Goal: Transaction & Acquisition: Purchase product/service

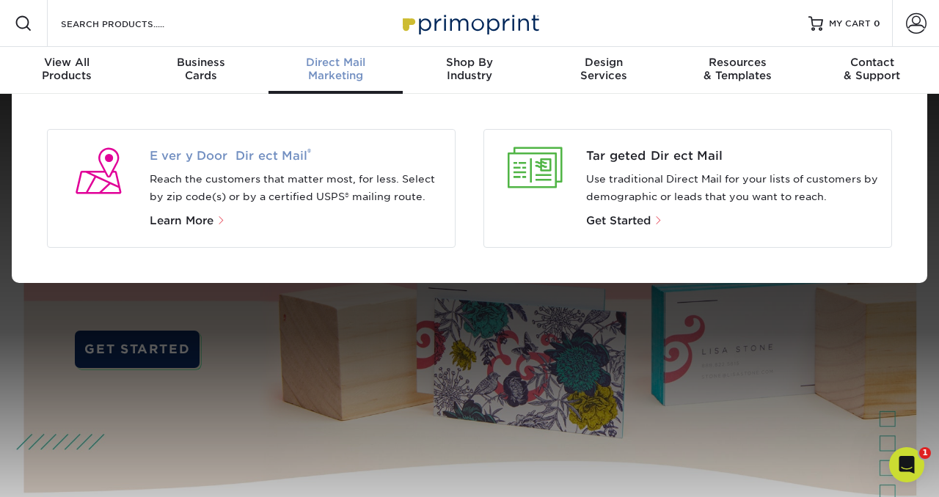
click at [223, 157] on span "Every Door Direct Mail ®" at bounding box center [297, 156] width 294 height 18
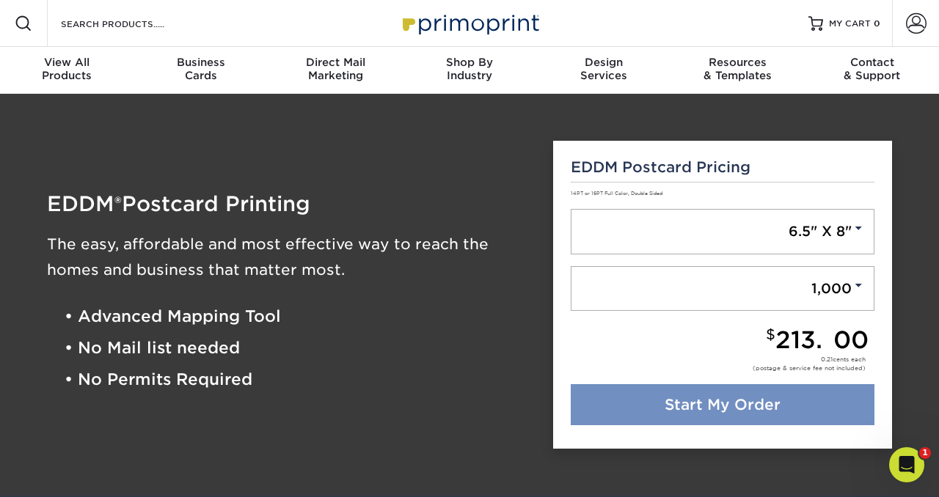
click at [728, 401] on link "Start My Order" at bounding box center [723, 404] width 304 height 41
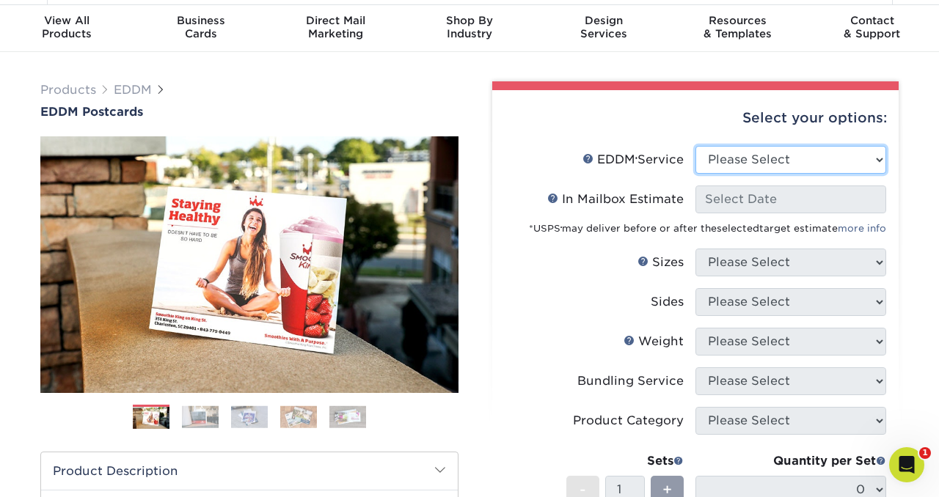
click at [805, 158] on select "Please Select Full Service Print Only" at bounding box center [790, 160] width 191 height 28
select select "full_service"
click at [695, 146] on select "Please Select Full Service Print Only" at bounding box center [790, 160] width 191 height 28
select select "-1"
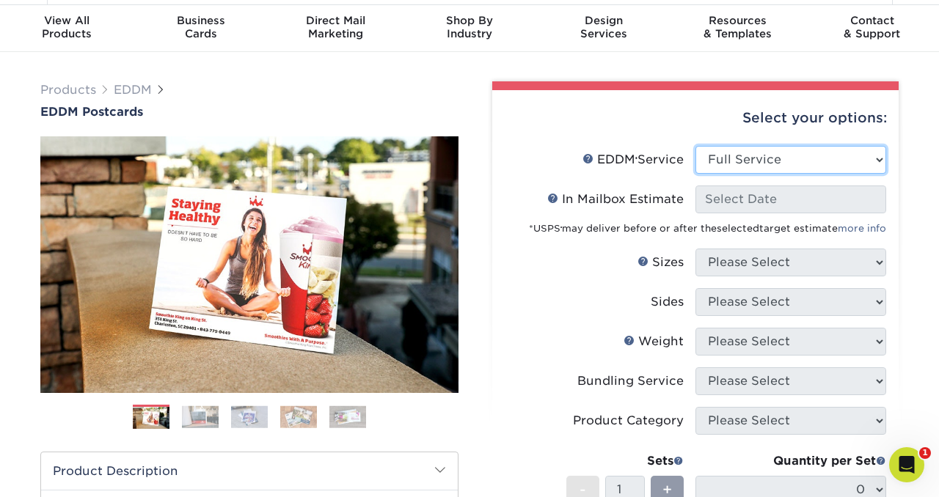
select select "-1"
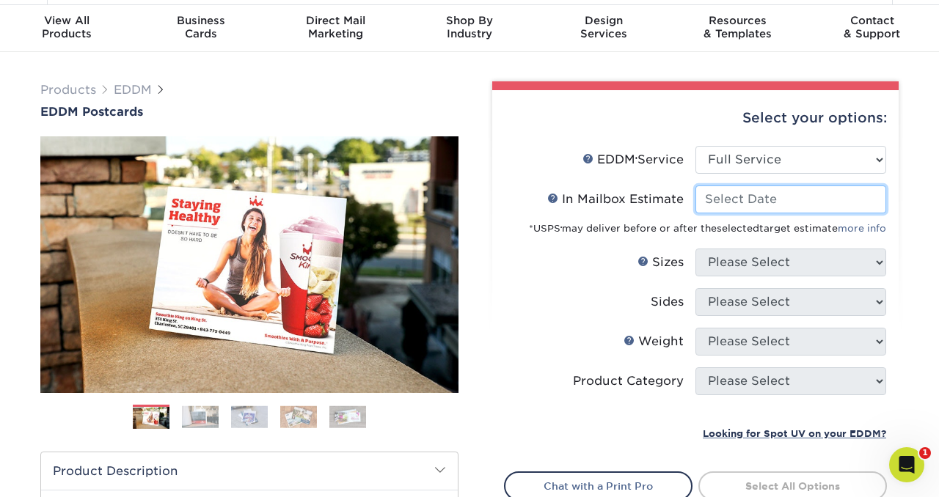
click at [757, 200] on input "In Mailbox Estimate Help In Mailbox Estimate" at bounding box center [790, 200] width 191 height 28
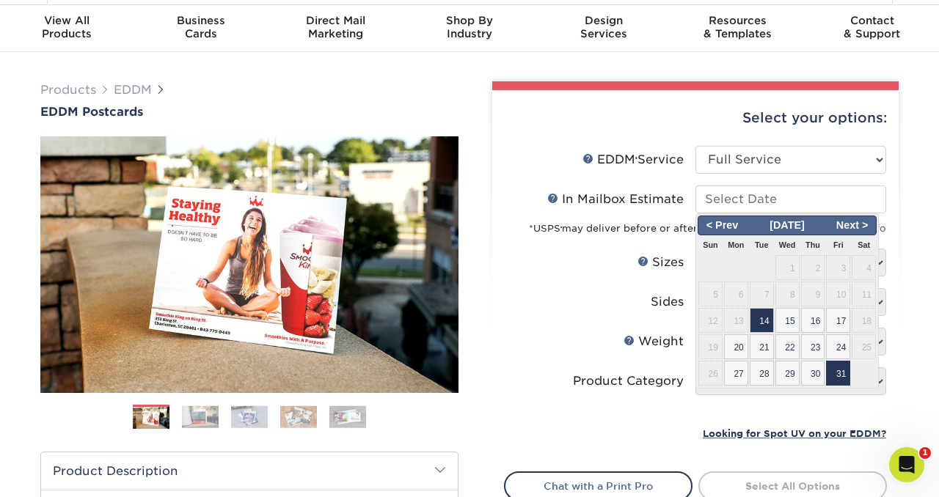
click at [837, 372] on span "31" at bounding box center [838, 373] width 24 height 25
type input "[DATE]"
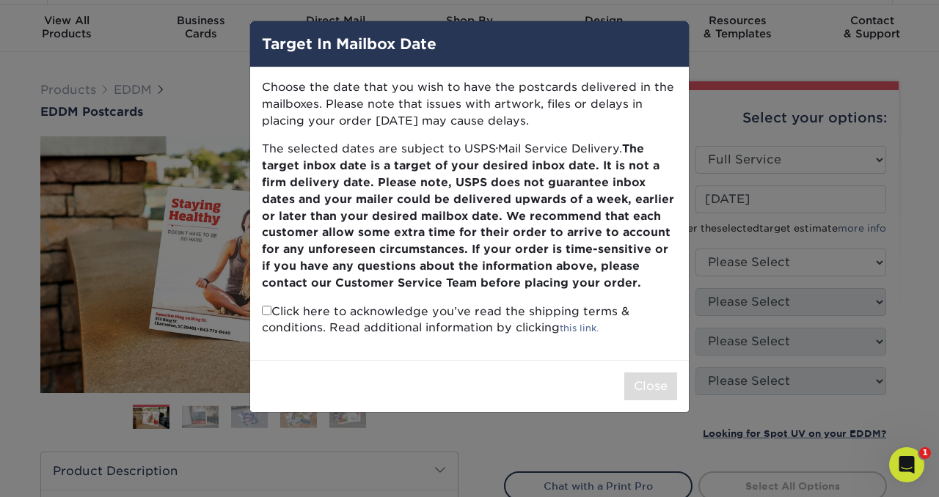
click at [265, 313] on input "checkbox" at bounding box center [267, 311] width 10 height 10
checkbox input "true"
click at [650, 384] on button "Close" at bounding box center [650, 387] width 53 height 28
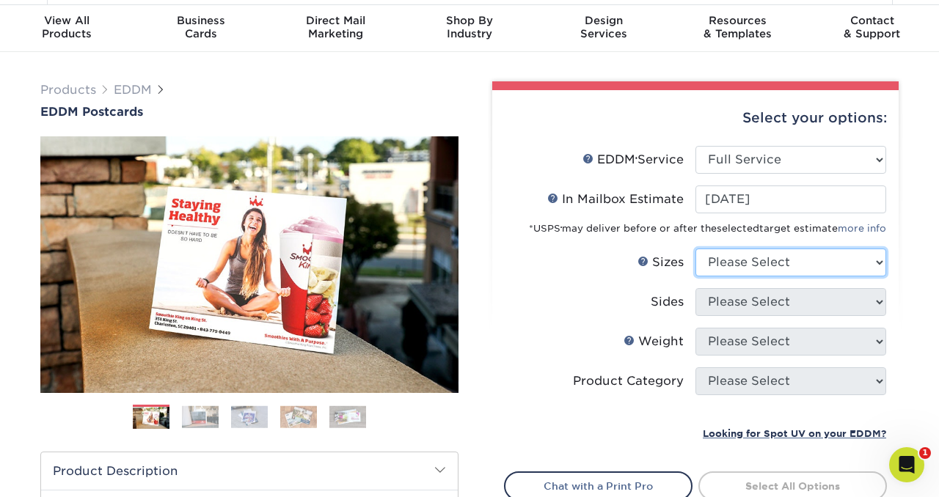
click at [826, 258] on select "Please Select 4.5" x 12" 6" x 12" 6.5" x 8" 6.5" x 9" 6.5" x 12" 7" x 8.5" 8" x…" at bounding box center [790, 263] width 191 height 28
select select "6.50x9.00"
click at [695, 249] on select "Please Select 4.5" x 12" 6" x 12" 6.5" x 8" 6.5" x 9" 6.5" x 12" 7" x 8.5" 8" x…" at bounding box center [790, 263] width 191 height 28
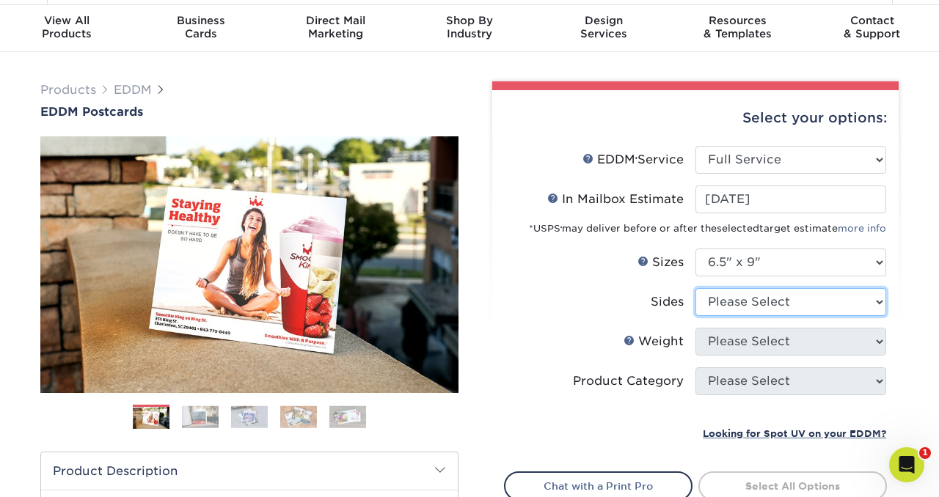
click at [796, 301] on select "Please Select Print Both Sides Print Front Only" at bounding box center [790, 302] width 191 height 28
select select "13abbda7-1d64-4f25-8bb2-c179b224825d"
click at [695, 288] on select "Please Select Print Both Sides Print Front Only" at bounding box center [790, 302] width 191 height 28
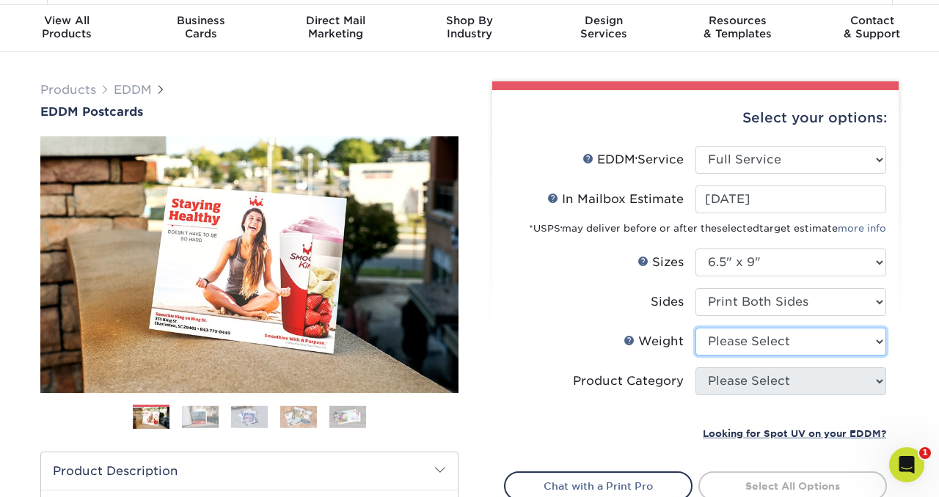
click at [784, 340] on select "Please Select 16PT 14PT" at bounding box center [790, 342] width 191 height 28
select select "16PT"
click at [695, 328] on select "Please Select 16PT 14PT" at bounding box center [790, 342] width 191 height 28
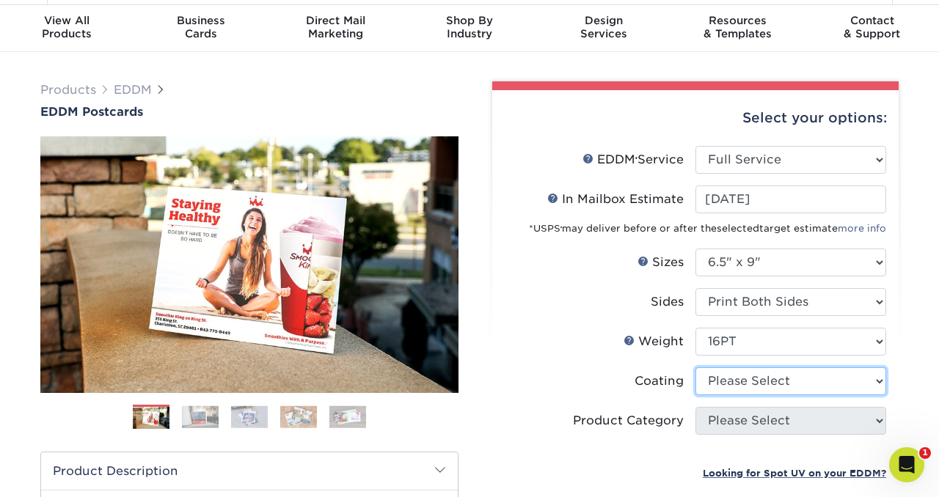
click at [799, 381] on select at bounding box center [790, 381] width 191 height 28
select select "121bb7b5-3b4d-429f-bd8d-bbf80e953313"
click at [695, 367] on select at bounding box center [790, 381] width 191 height 28
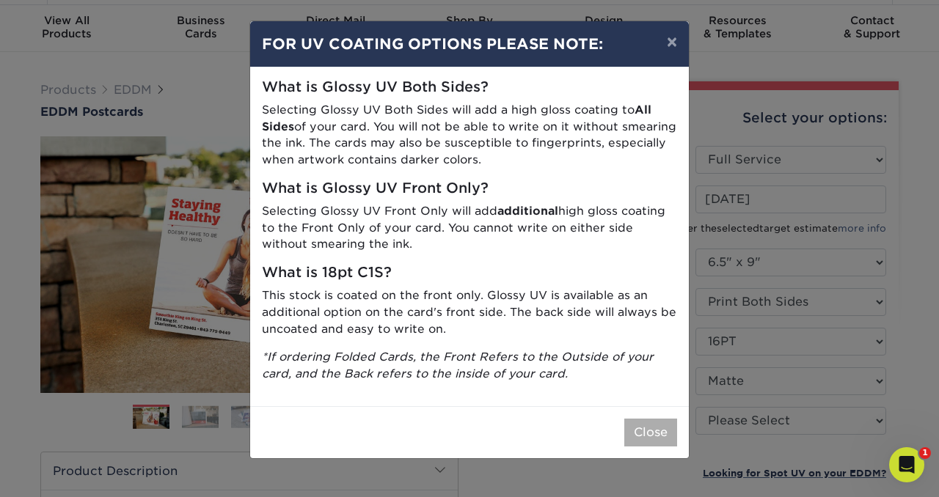
click at [659, 431] on button "Close" at bounding box center [650, 433] width 53 height 28
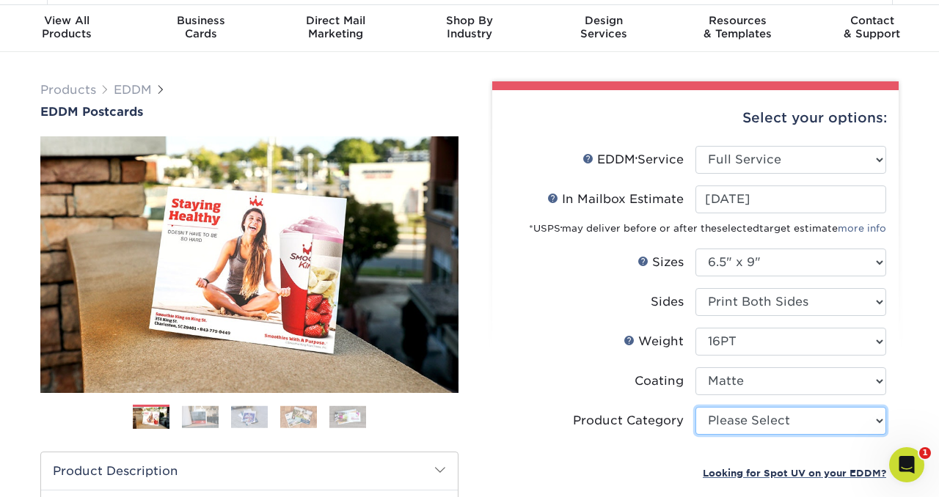
click at [785, 417] on select "Please Select Postcards" at bounding box center [790, 421] width 191 height 28
select select "9b7272e0-d6c8-4c3c-8e97-d3a1bcdab858"
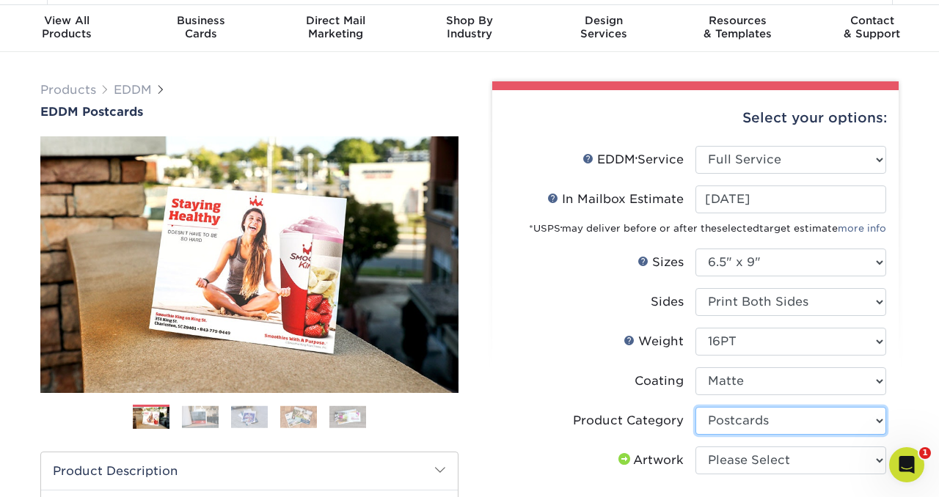
click at [695, 407] on select "Please Select Postcards" at bounding box center [790, 421] width 191 height 28
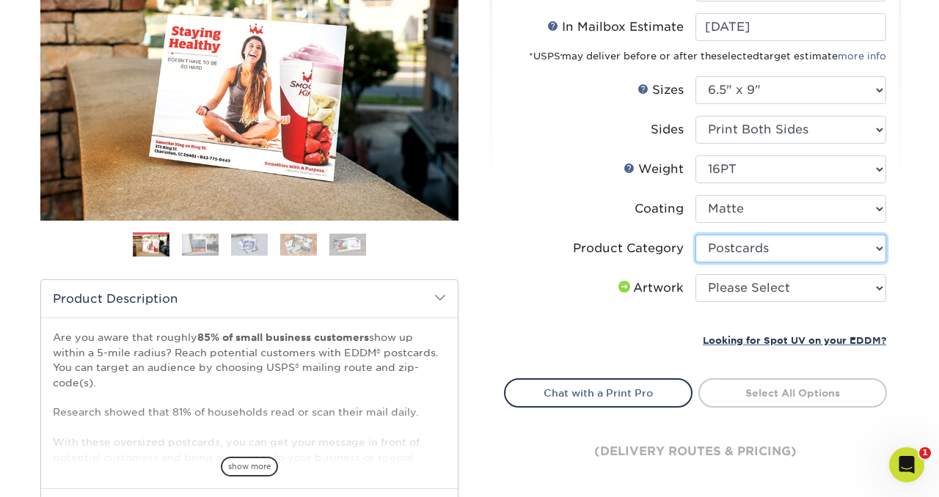
scroll to position [223, 0]
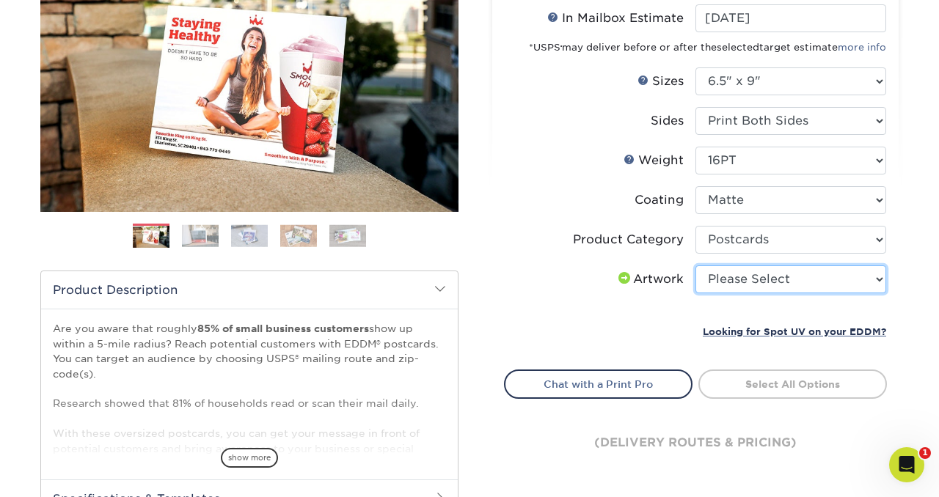
click at [770, 273] on select "Please Select I will upload files I need a design - $150" at bounding box center [790, 280] width 191 height 28
select select "upload"
click at [695, 266] on select "Please Select I will upload files I need a design - $150" at bounding box center [790, 280] width 191 height 28
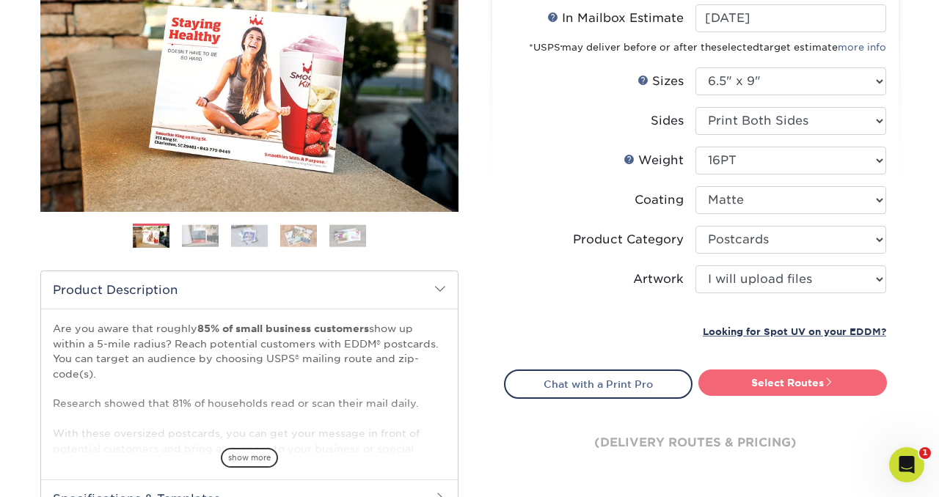
click at [800, 379] on link "Select Routes" at bounding box center [792, 383] width 189 height 26
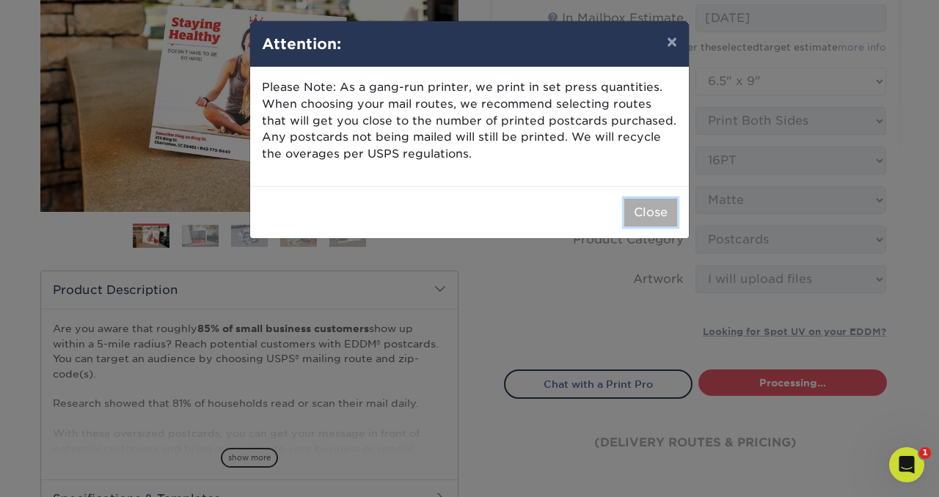
click at [652, 209] on button "Close" at bounding box center [650, 213] width 53 height 28
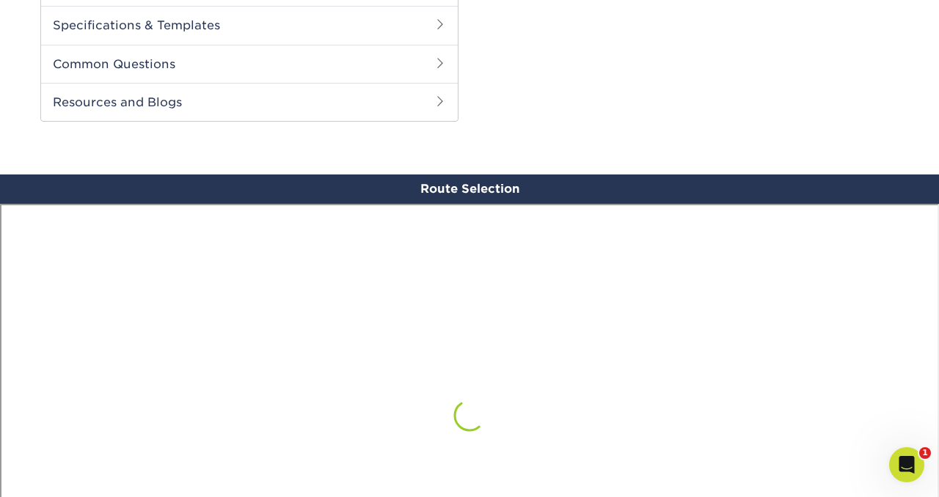
scroll to position [855, 0]
